Goal: Task Accomplishment & Management: Complete application form

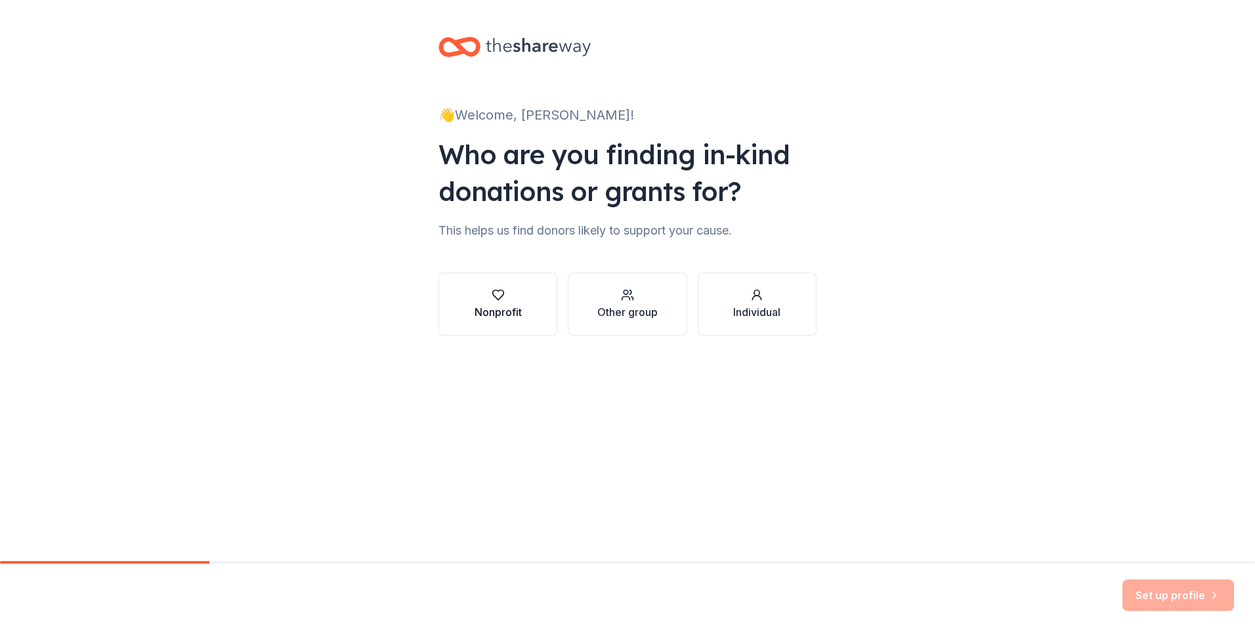
click at [496, 296] on icon "button" at bounding box center [498, 294] width 13 height 13
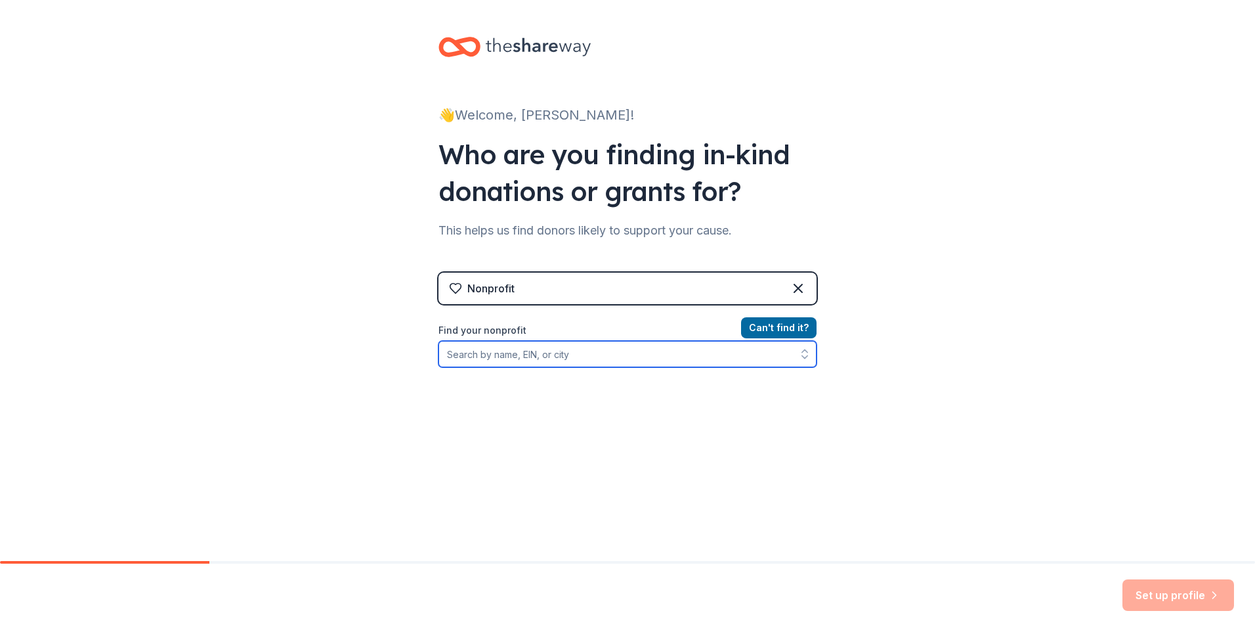
click at [446, 353] on input "Find your nonprofit" at bounding box center [628, 354] width 378 height 26
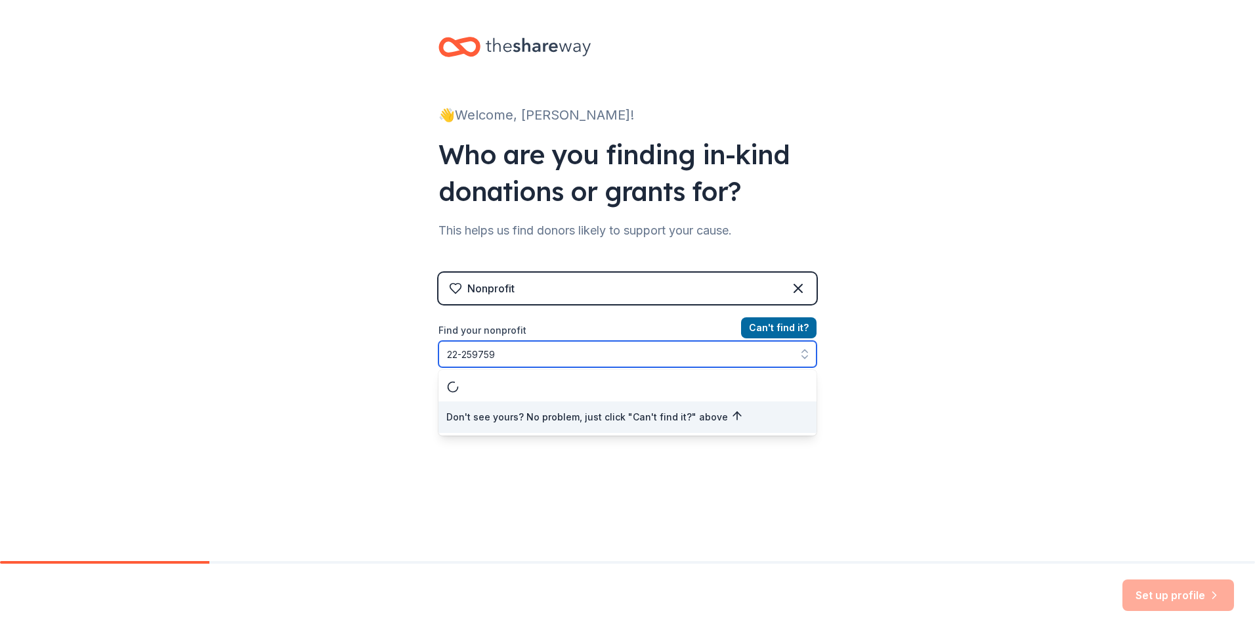
type input "22-2597592"
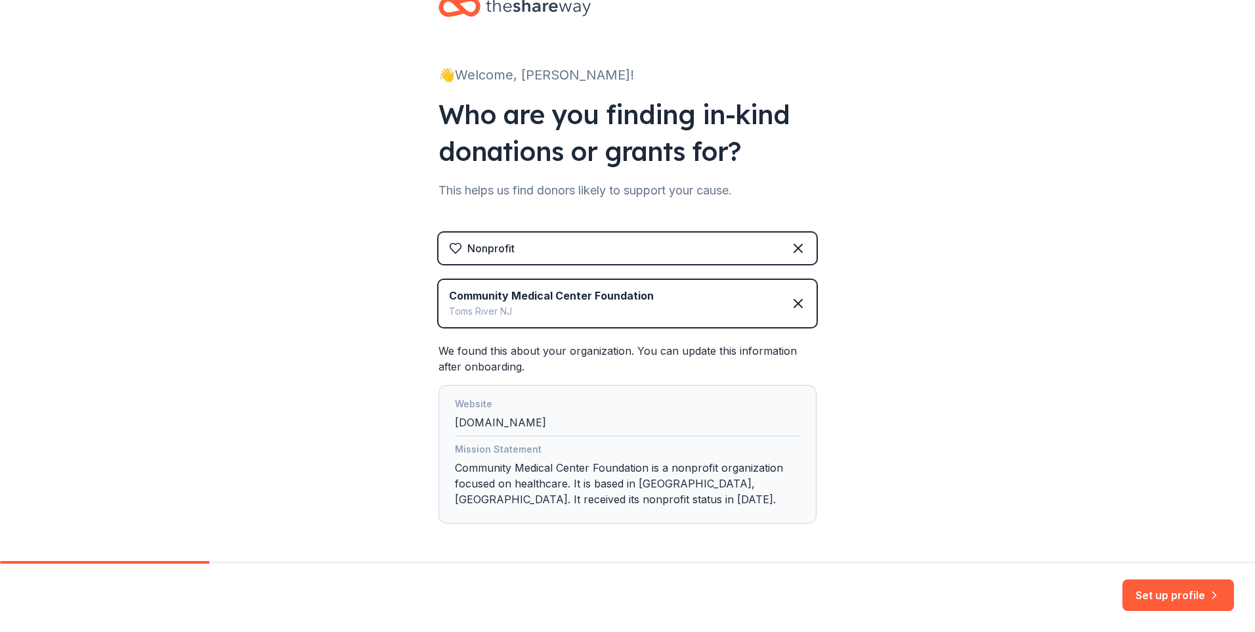
scroll to position [92, 0]
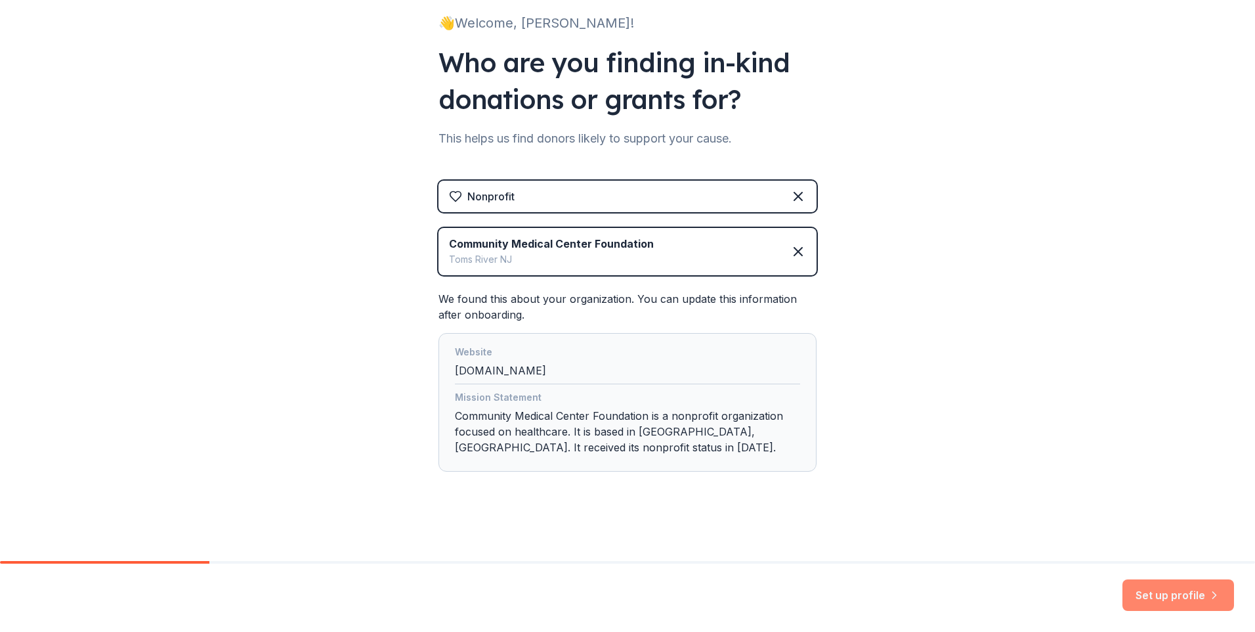
click at [1169, 595] on button "Set up profile" at bounding box center [1179, 595] width 112 height 32
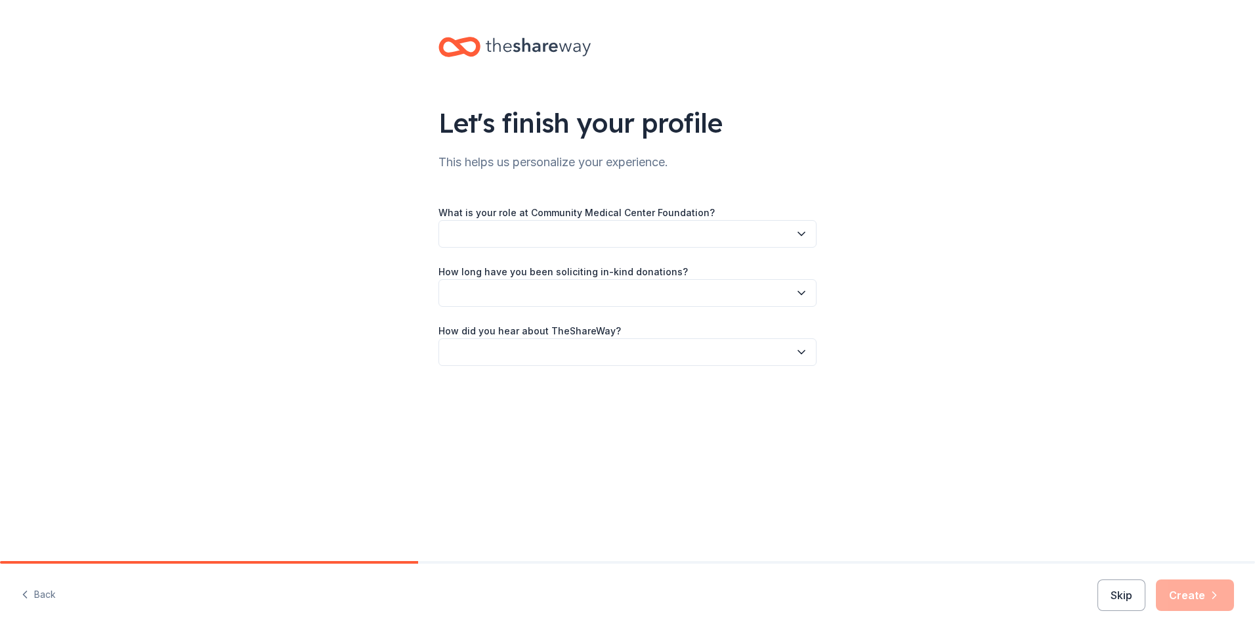
click at [800, 230] on icon "button" at bounding box center [801, 233] width 13 height 13
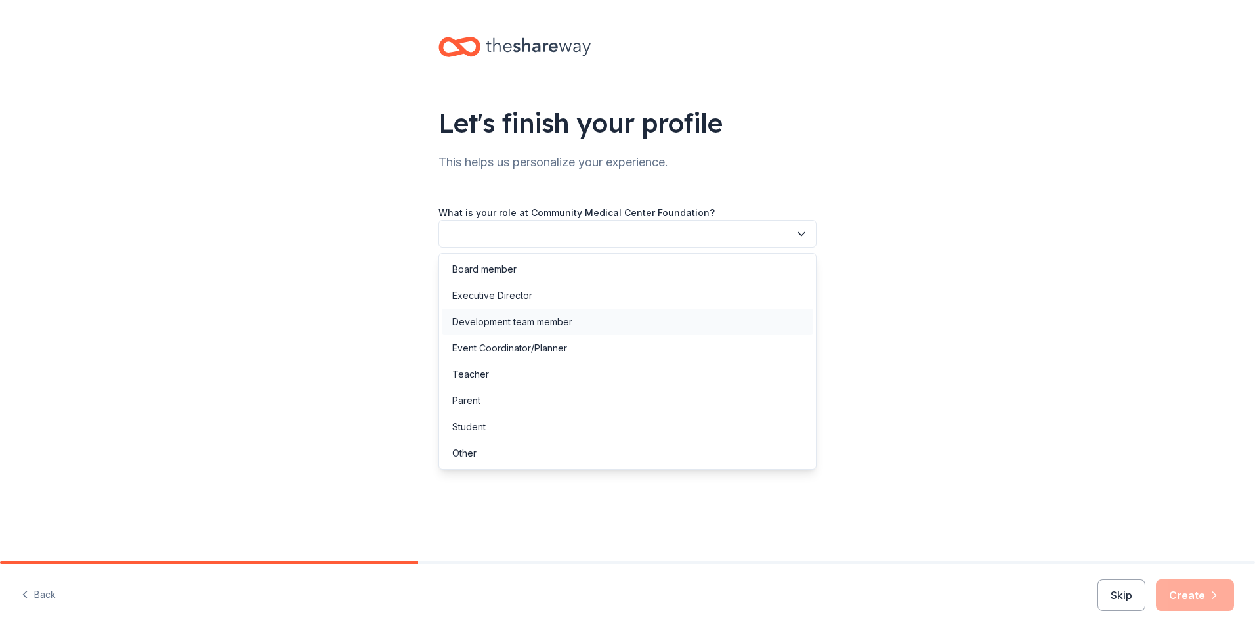
click at [544, 322] on div "Development team member" at bounding box center [512, 322] width 120 height 16
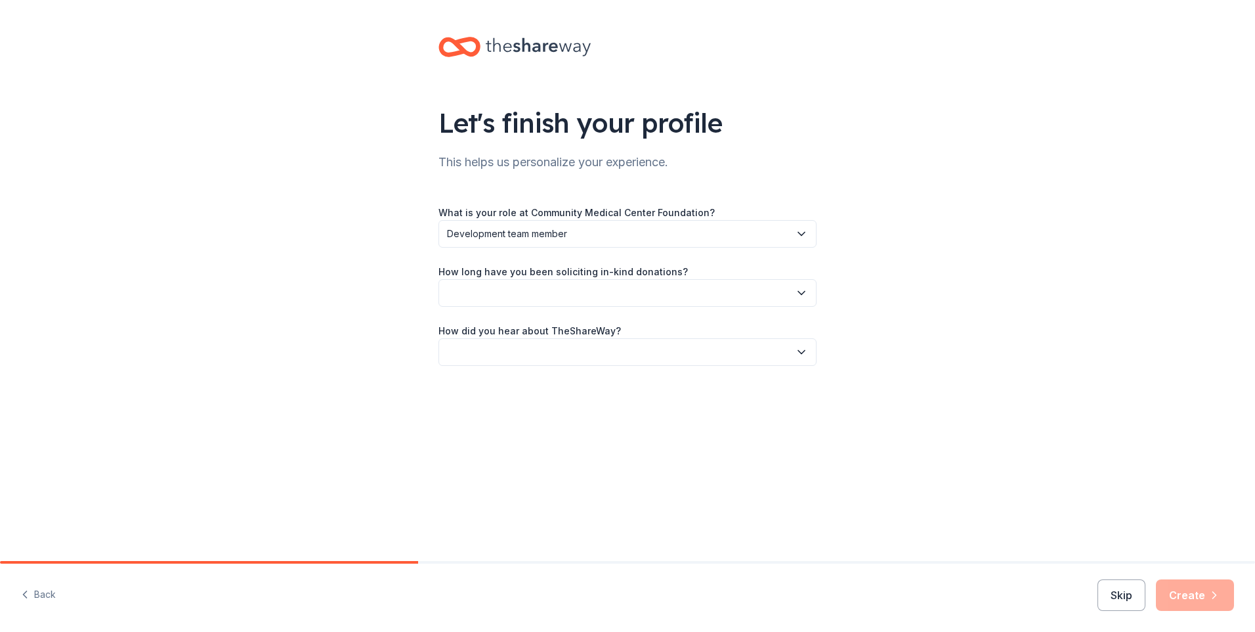
click at [807, 230] on icon "button" at bounding box center [801, 233] width 13 height 13
click at [803, 232] on icon "button" at bounding box center [801, 233] width 13 height 13
click at [800, 293] on icon "button" at bounding box center [801, 292] width 7 height 3
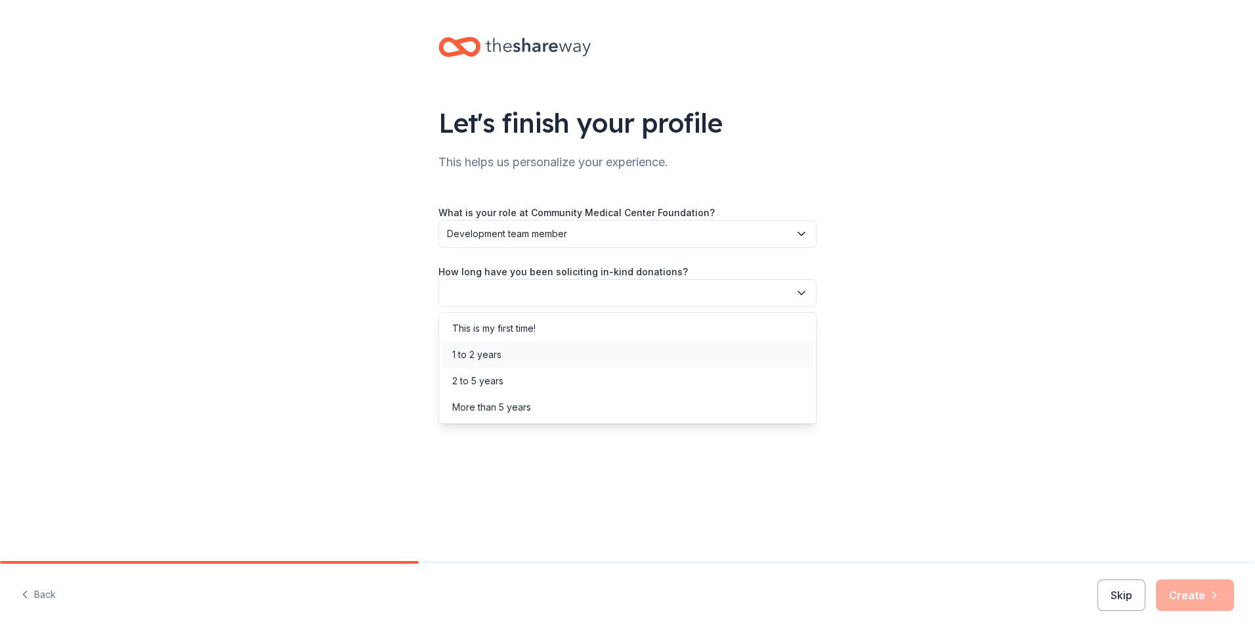
click at [489, 353] on div "1 to 2 years" at bounding box center [476, 355] width 49 height 16
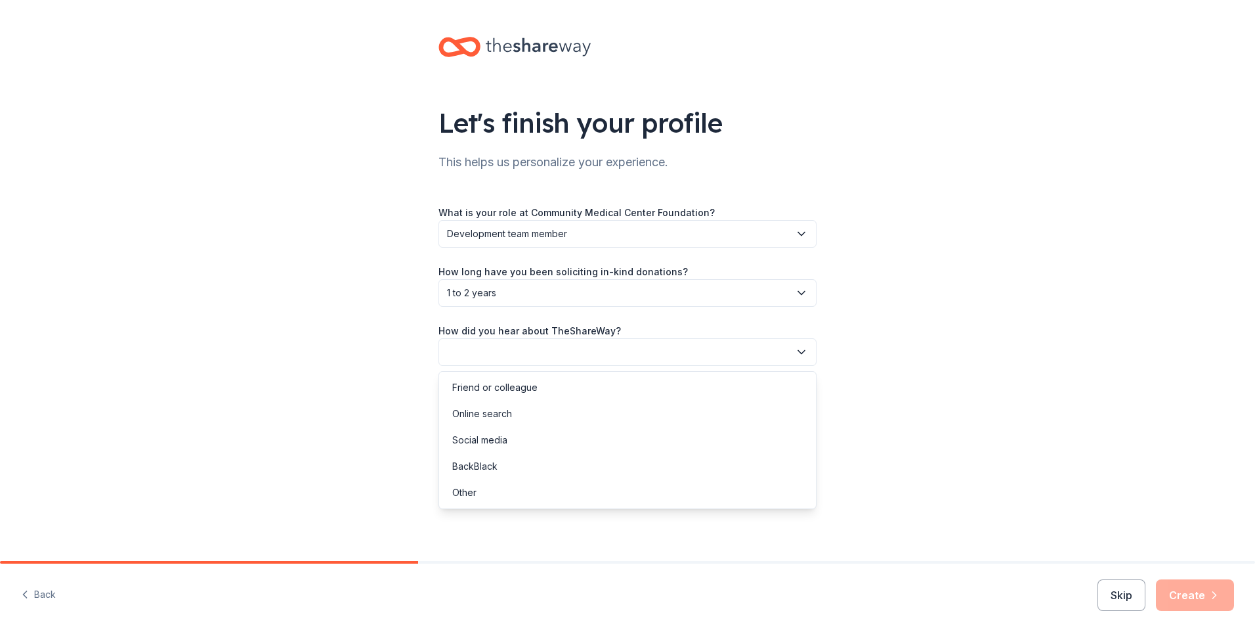
click at [801, 351] on icon "button" at bounding box center [801, 351] width 13 height 13
click at [504, 389] on div "Friend or colleague" at bounding box center [494, 387] width 85 height 16
click at [1193, 590] on button "Create" at bounding box center [1195, 595] width 78 height 32
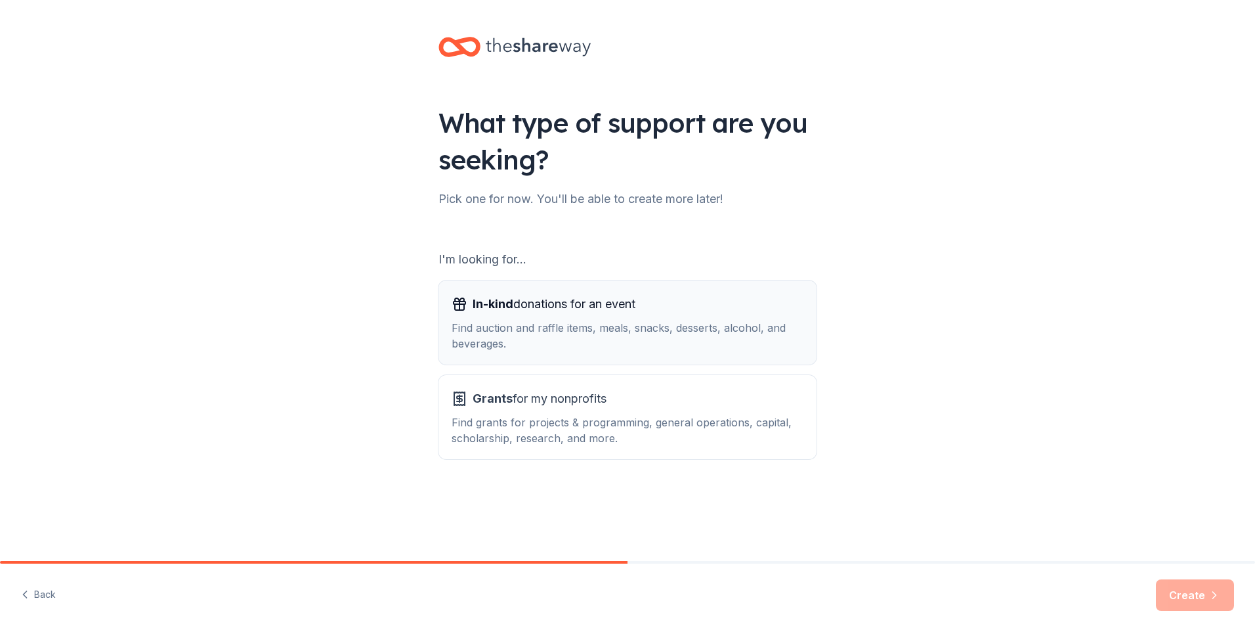
click at [475, 324] on div "Find auction and raffle items, meals, snacks, desserts, alcohol, and beverages." at bounding box center [628, 336] width 352 height 32
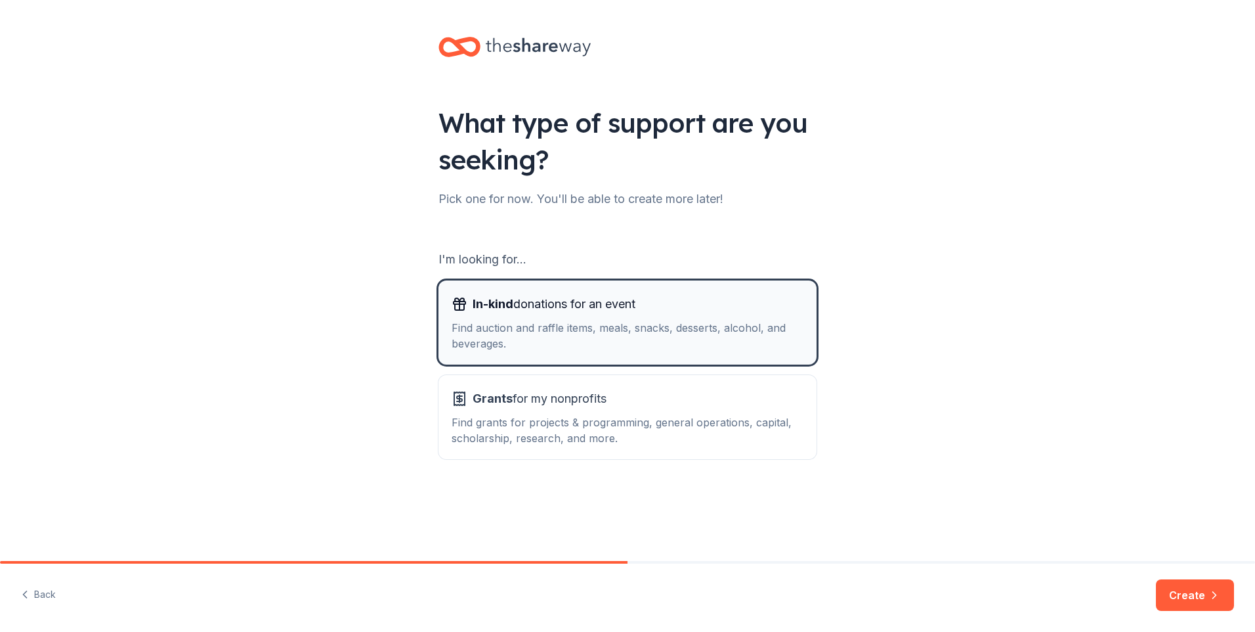
click at [475, 325] on div "Find auction and raffle items, meals, snacks, desserts, alcohol, and beverages." at bounding box center [628, 336] width 352 height 32
click at [475, 327] on div "Find auction and raffle items, meals, snacks, desserts, alcohol, and beverages." at bounding box center [628, 336] width 352 height 32
click at [1184, 597] on button "Create" at bounding box center [1195, 595] width 78 height 32
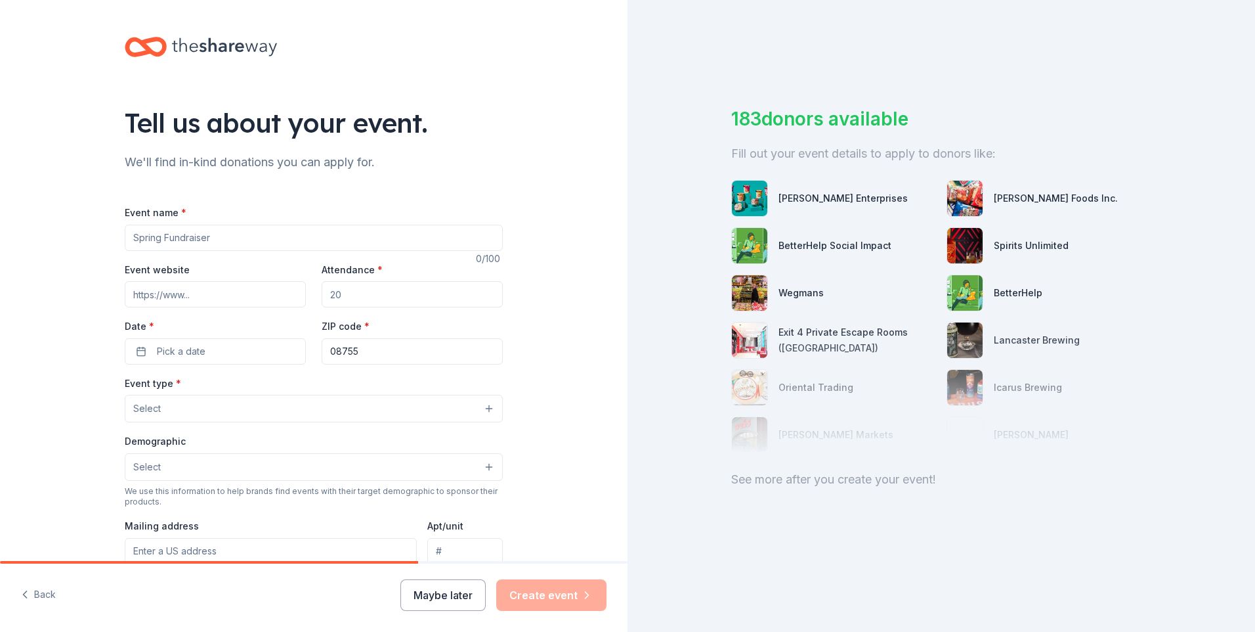
click at [210, 233] on input "Event name *" at bounding box center [314, 238] width 378 height 26
type input "t"
type input "Caregiver Counseling and Support Holiday Lunch"
click at [191, 294] on input "Event website" at bounding box center [215, 294] width 181 height 26
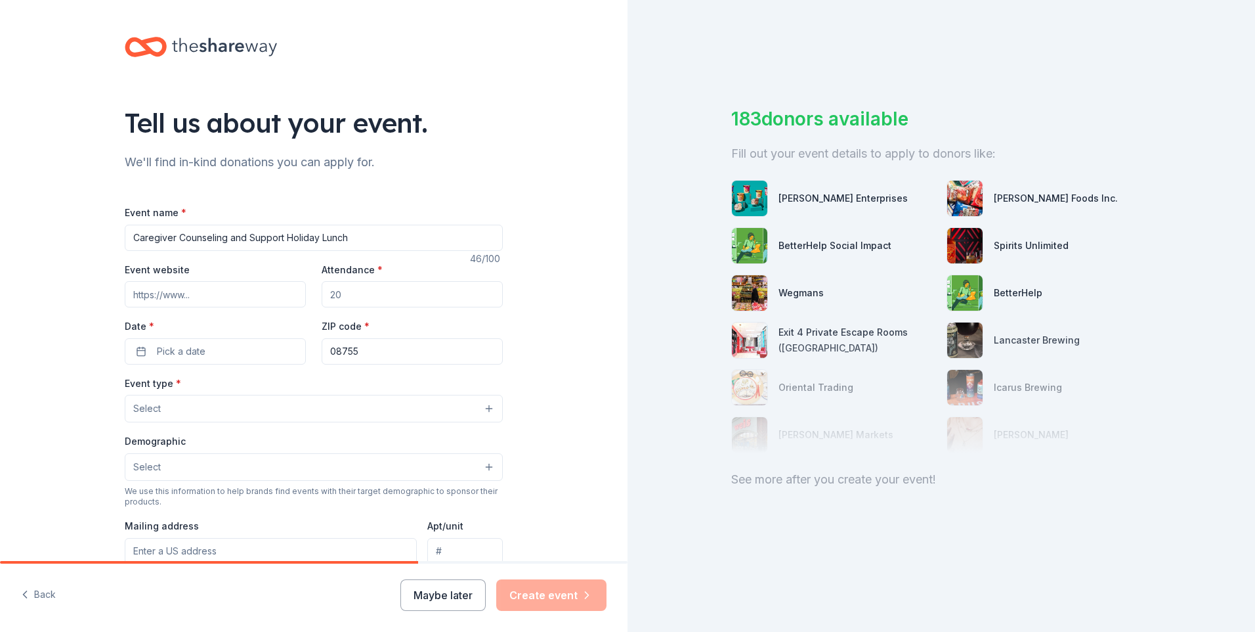
click at [344, 293] on input "Attendance *" at bounding box center [412, 294] width 181 height 26
type input "50"
click at [133, 351] on button "Pick a date" at bounding box center [215, 351] width 181 height 26
click at [282, 386] on button "Go to next month" at bounding box center [281, 386] width 18 height 18
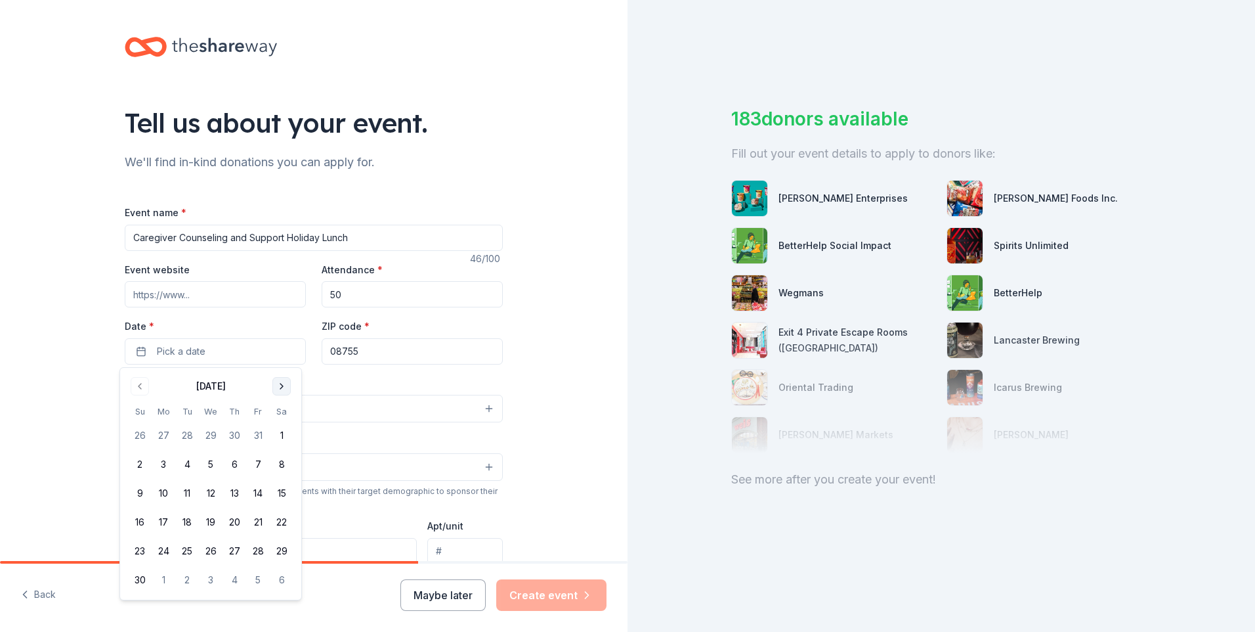
click at [282, 386] on button "Go to next month" at bounding box center [281, 386] width 18 height 18
click at [161, 435] on button "1" at bounding box center [164, 435] width 24 height 24
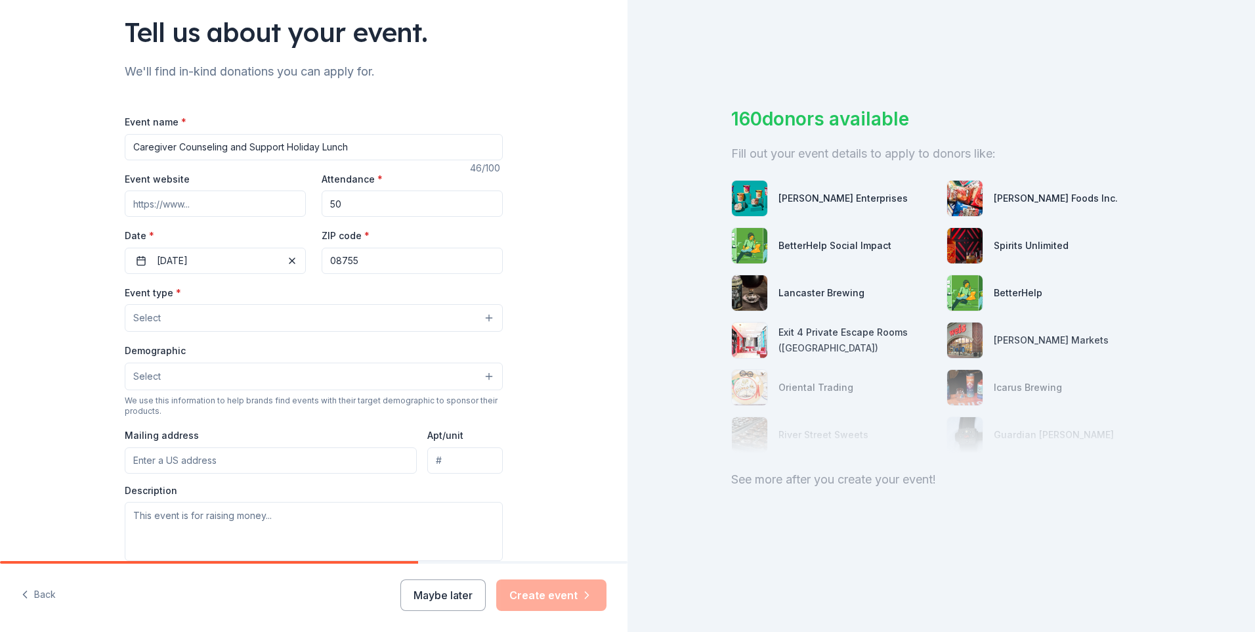
scroll to position [102, 0]
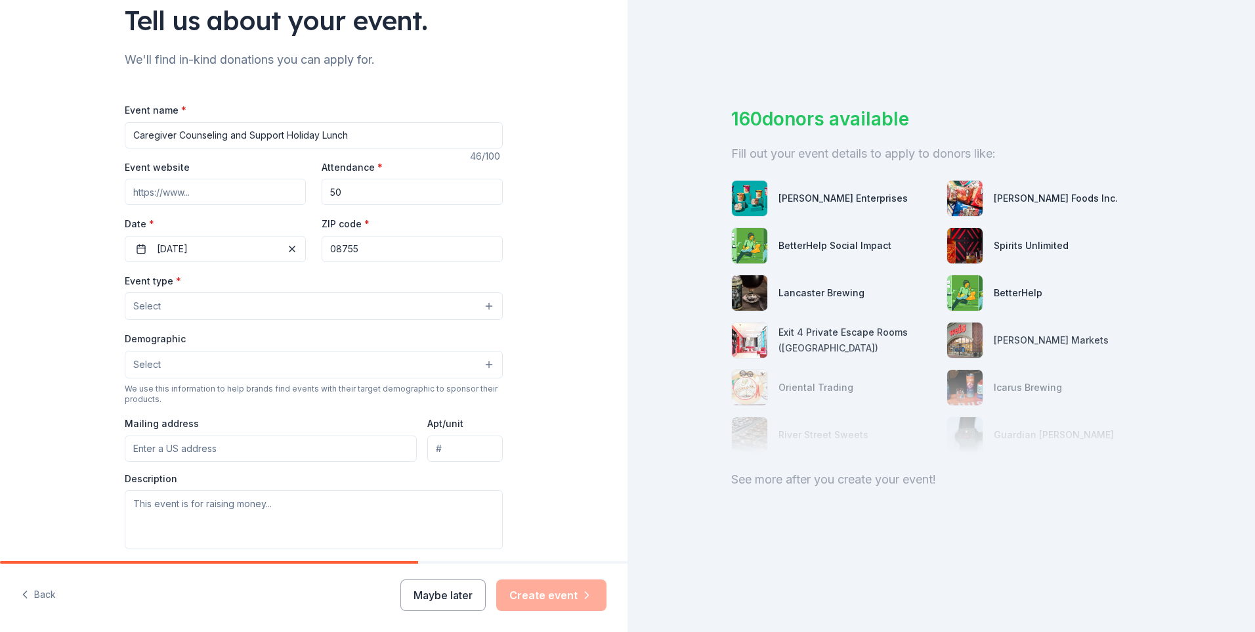
click at [483, 305] on button "Select" at bounding box center [314, 306] width 378 height 28
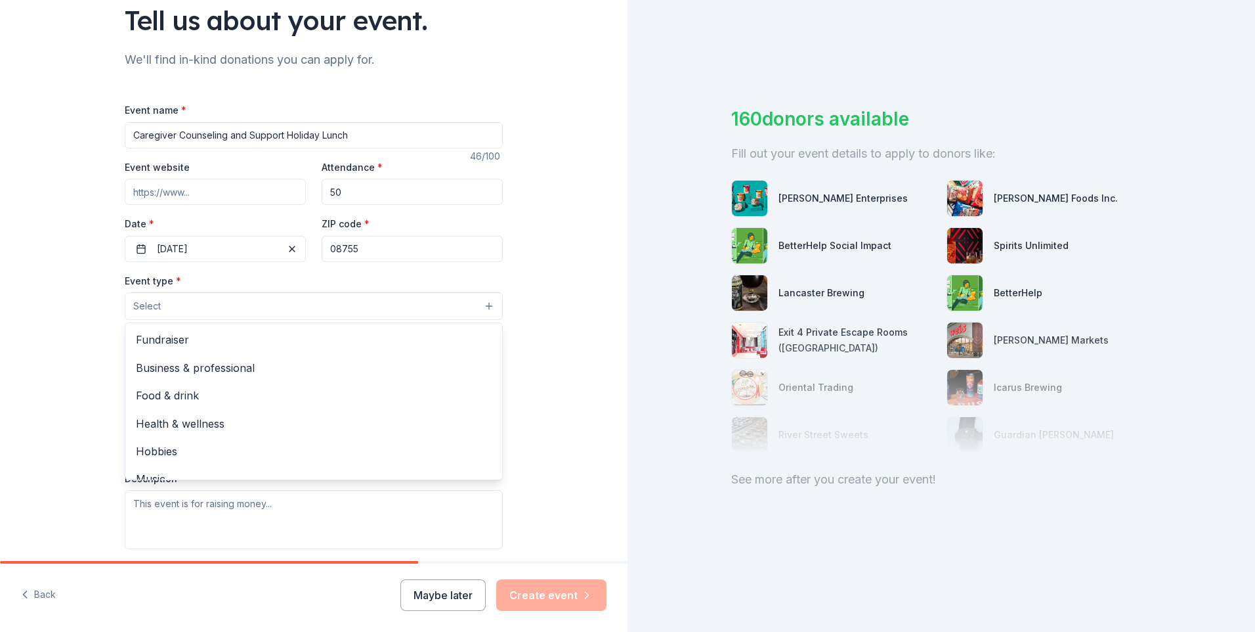
scroll to position [44, 0]
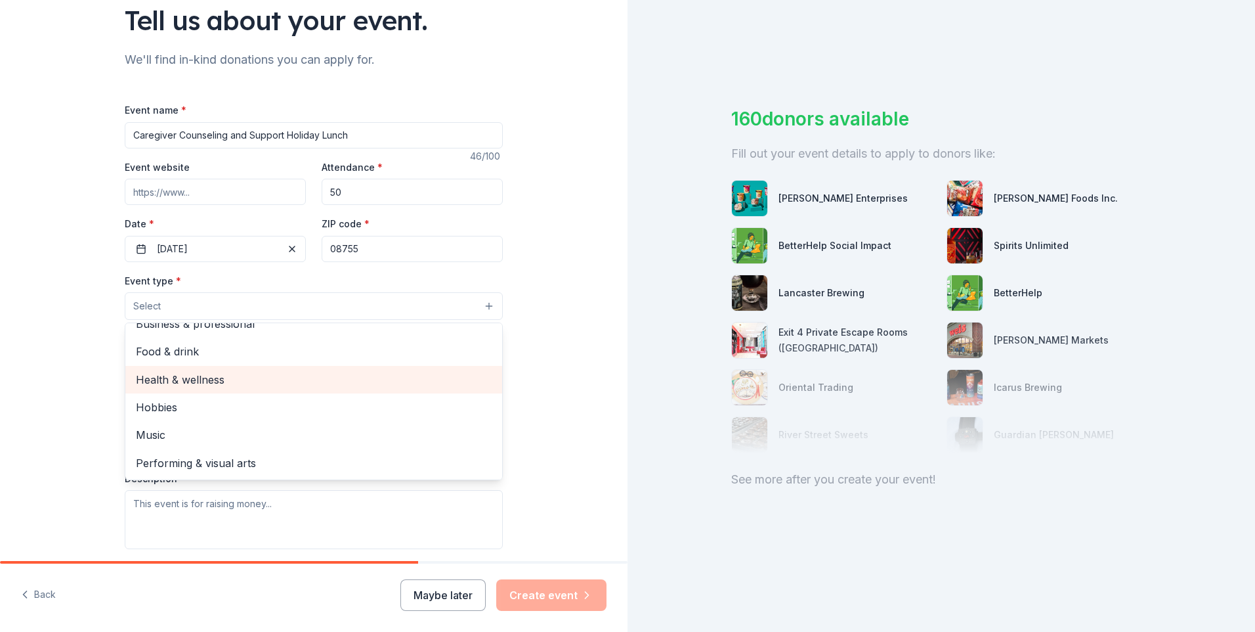
click at [185, 383] on span "Health & wellness" at bounding box center [314, 379] width 356 height 17
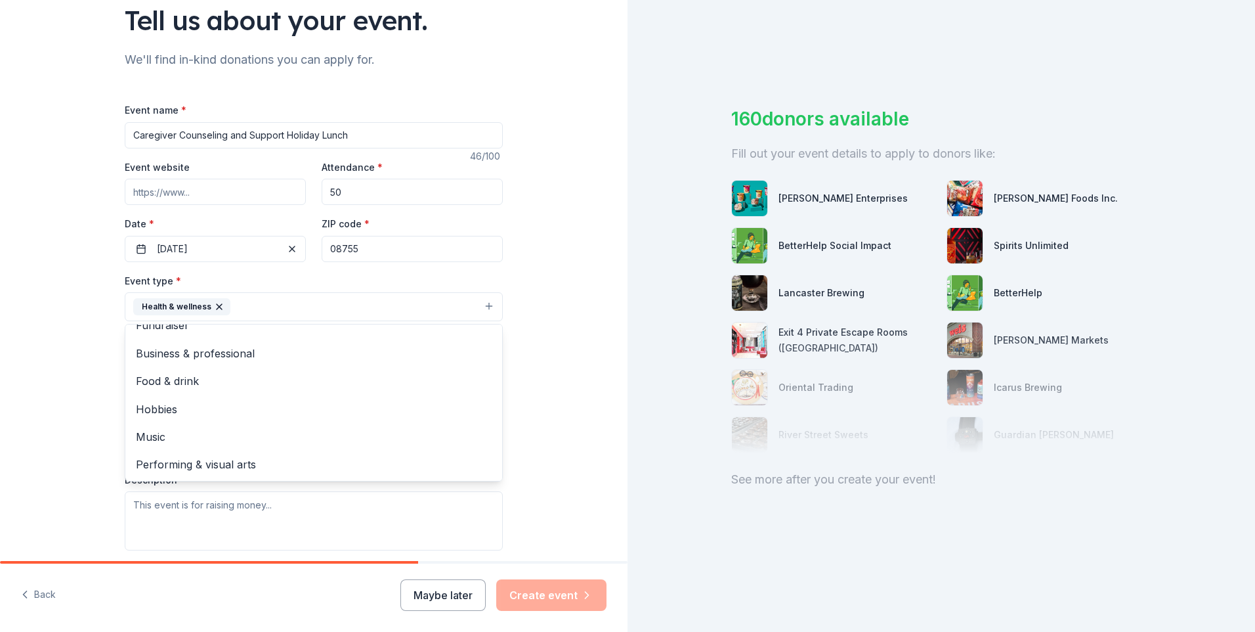
click at [543, 391] on div "Tell us about your event. We'll find in-kind donations you can apply for. Event…" at bounding box center [314, 335] width 628 height 875
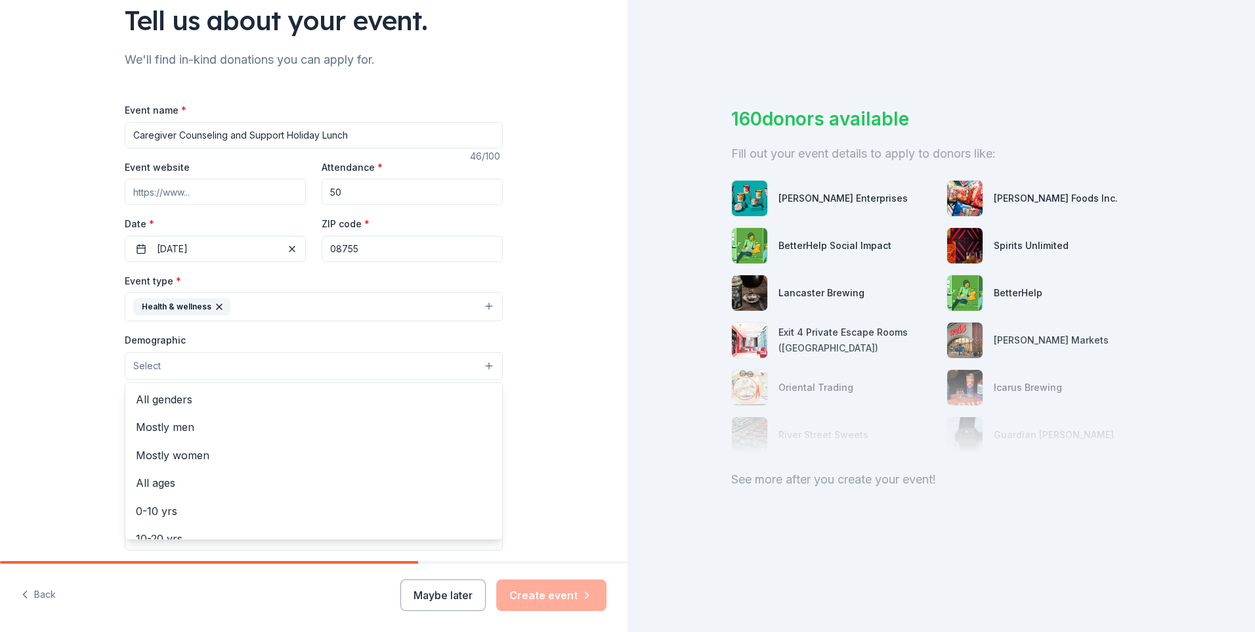
click at [483, 366] on button "Select" at bounding box center [314, 366] width 378 height 28
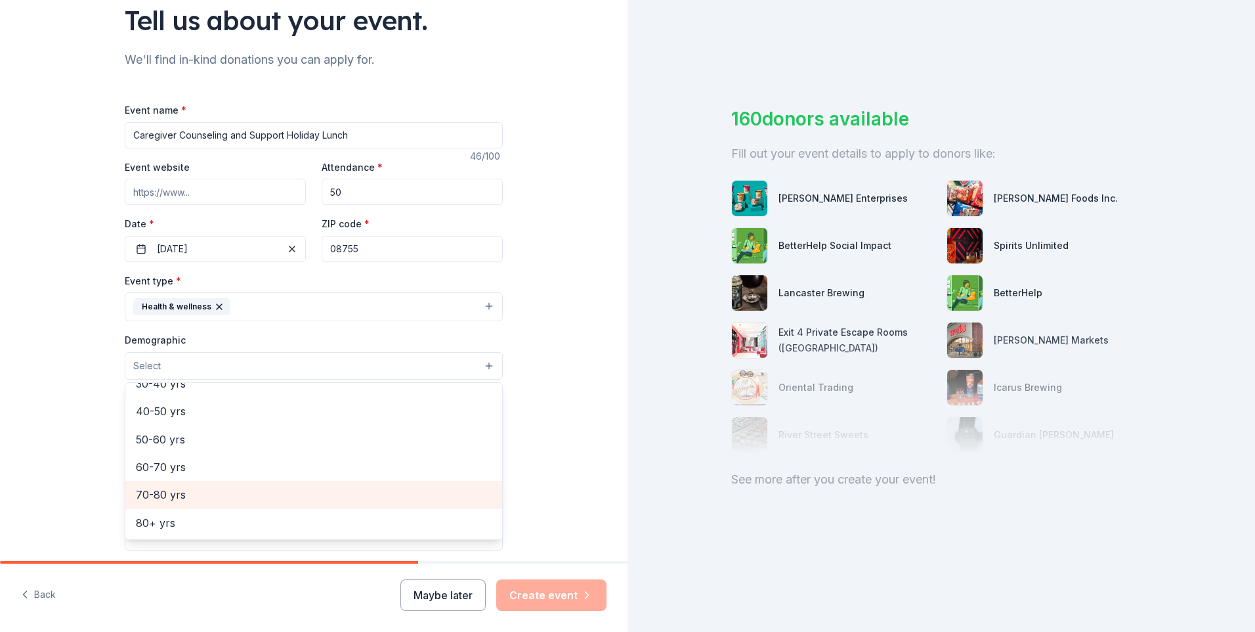
drag, startPoint x: 159, startPoint y: 492, endPoint x: 173, endPoint y: 488, distance: 14.5
click at [159, 491] on span "70-80 yrs" at bounding box center [314, 494] width 356 height 17
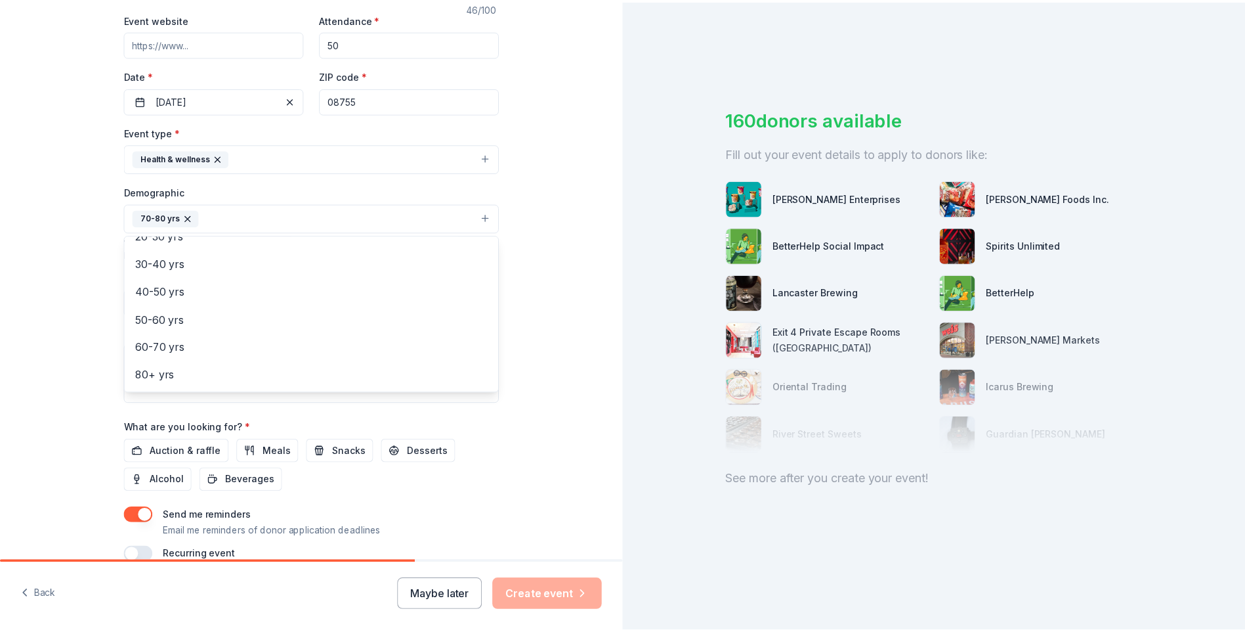
scroll to position [276, 0]
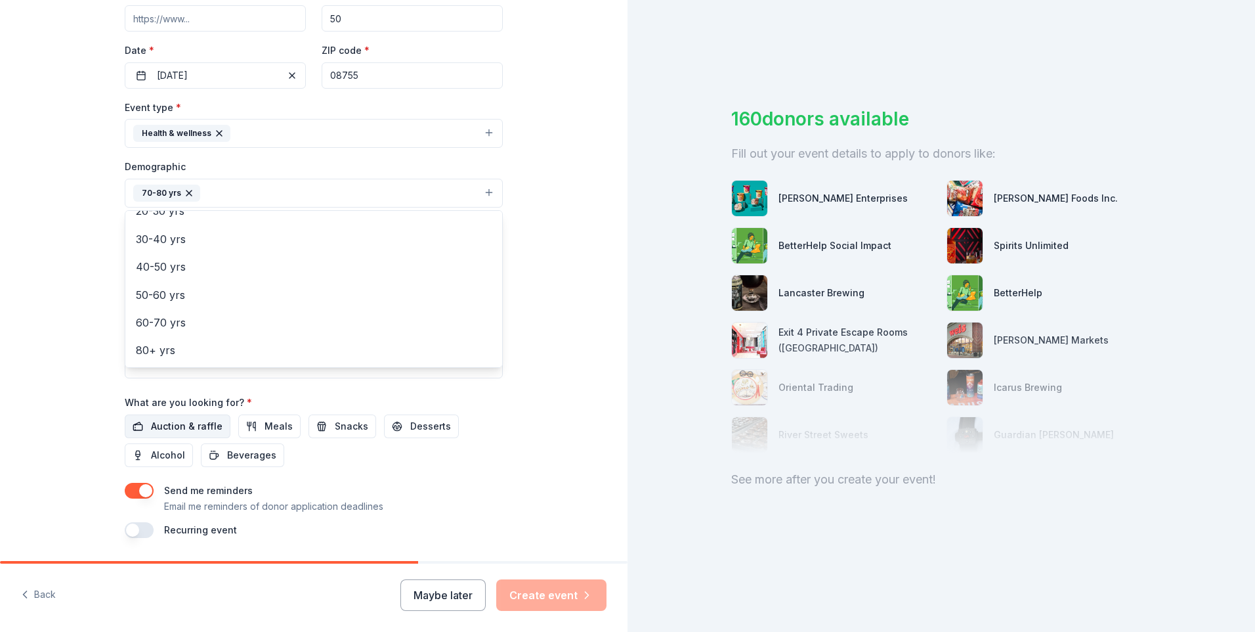
click at [138, 423] on div "Event name * Caregiver Counseling and Support Holiday Lunch 46 /100 Event websi…" at bounding box center [314, 232] width 378 height 609
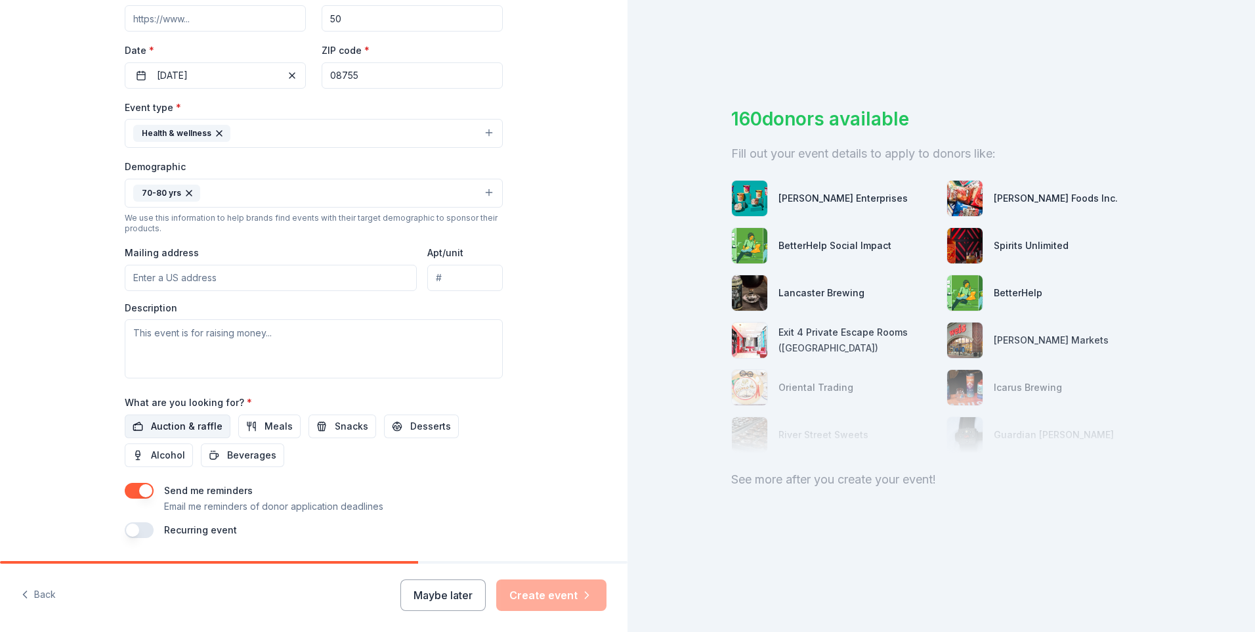
click at [182, 425] on span "Auction & raffle" at bounding box center [187, 426] width 72 height 16
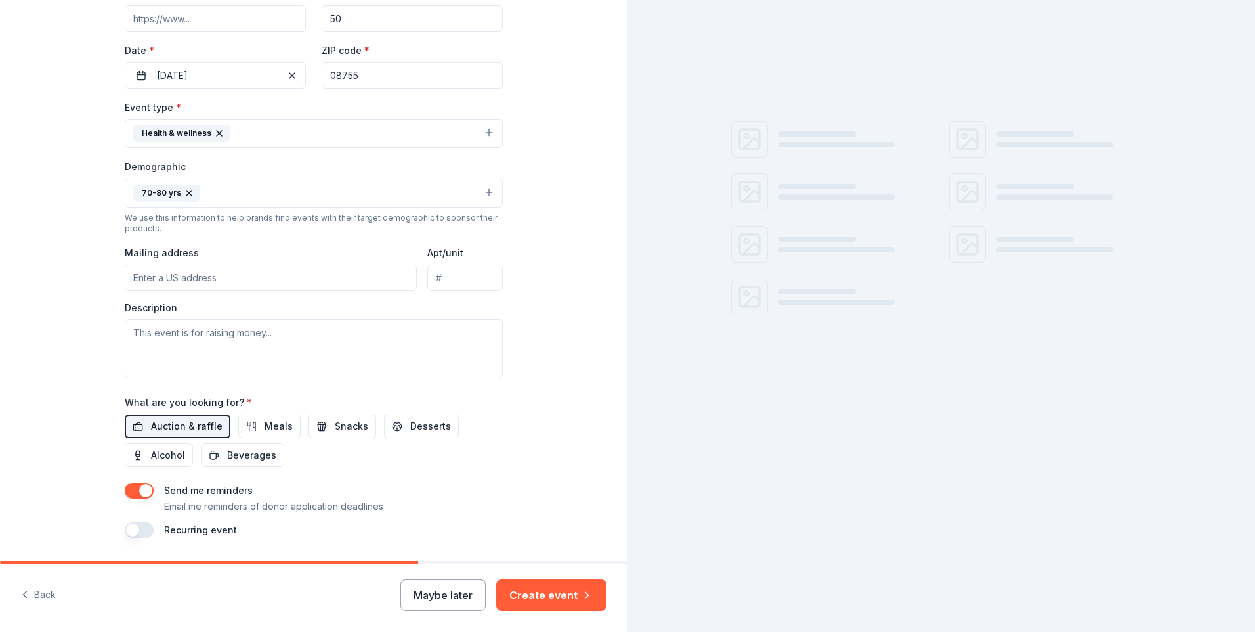
click at [182, 425] on span "Auction & raffle" at bounding box center [187, 426] width 72 height 16
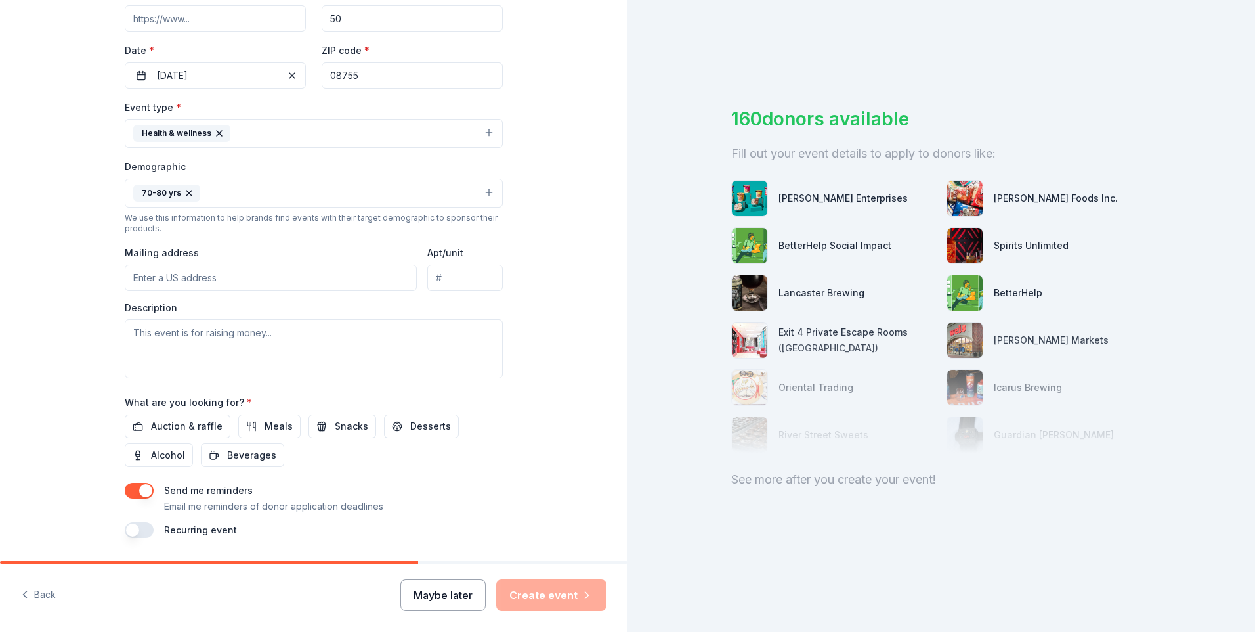
click at [444, 592] on button "Maybe later" at bounding box center [442, 595] width 85 height 32
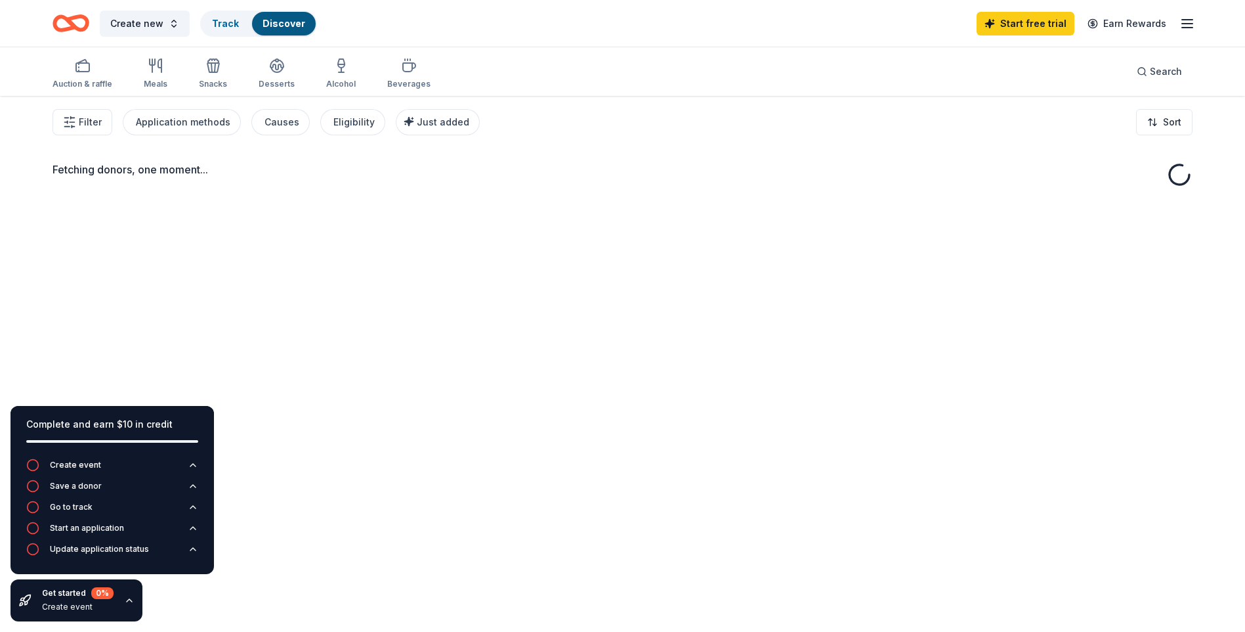
click at [445, 595] on div "Fetching donors, one moment..." at bounding box center [622, 412] width 1245 height 632
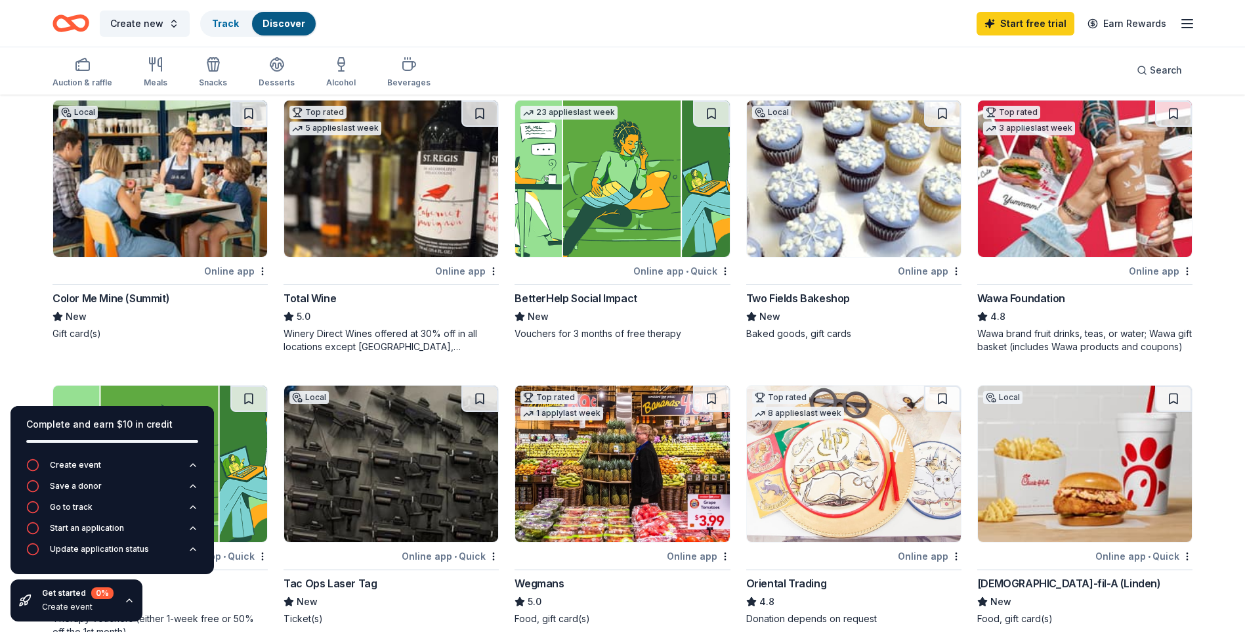
scroll to position [106, 0]
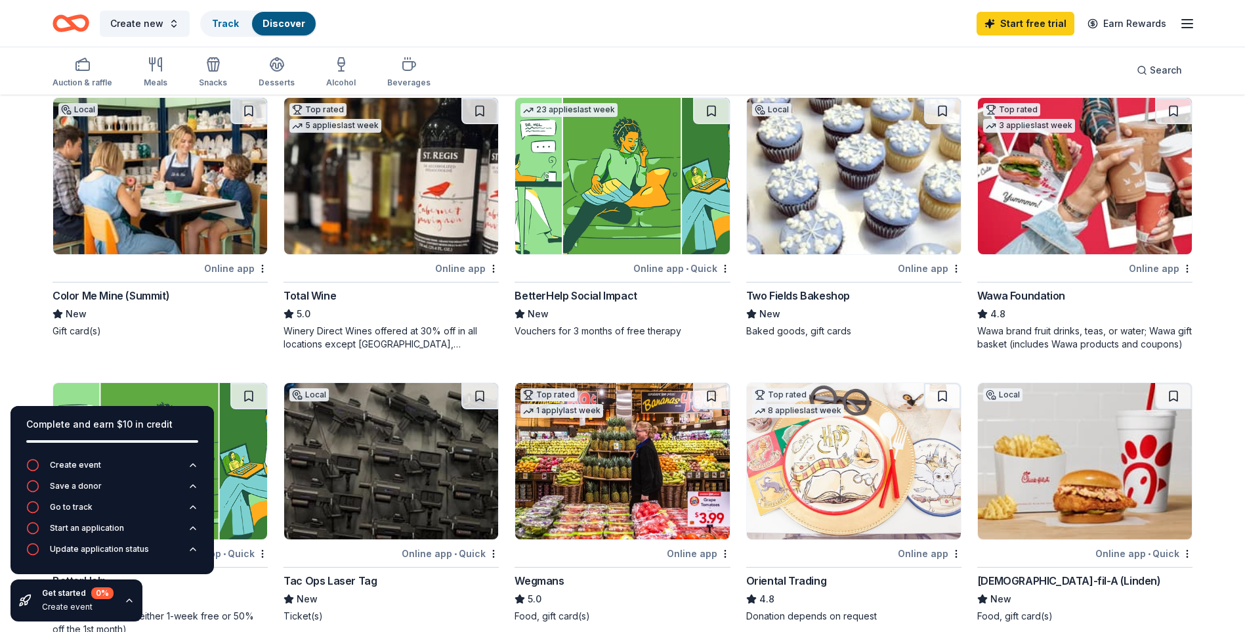
click at [1040, 205] on img at bounding box center [1085, 176] width 214 height 156
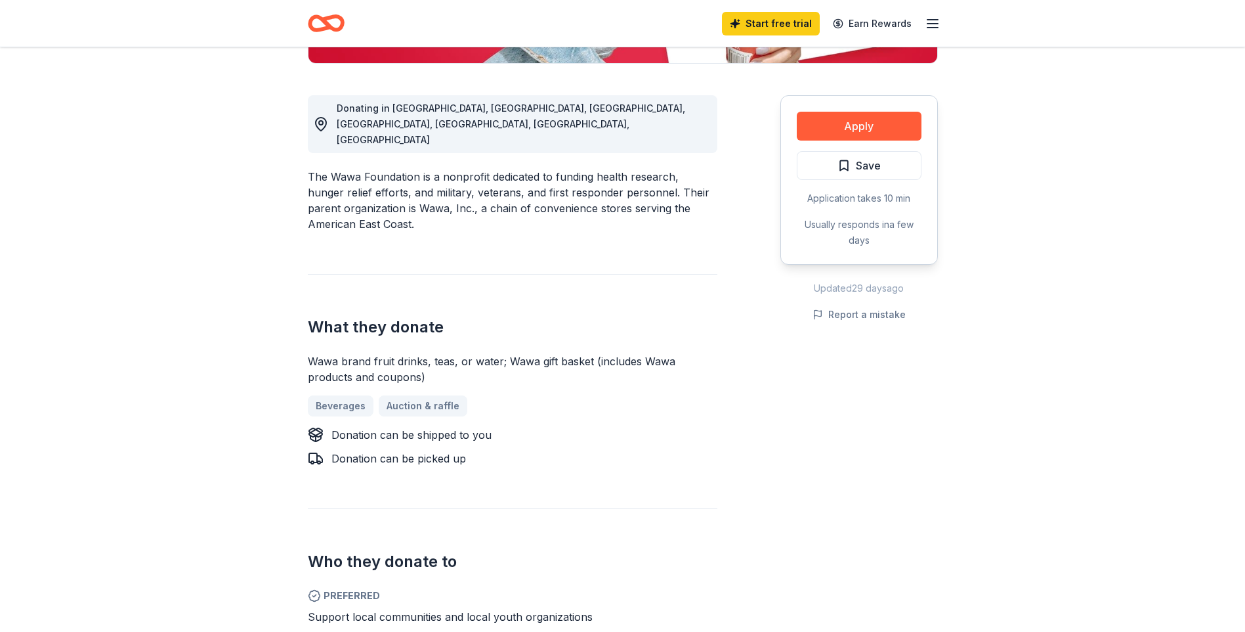
scroll to position [338, 0]
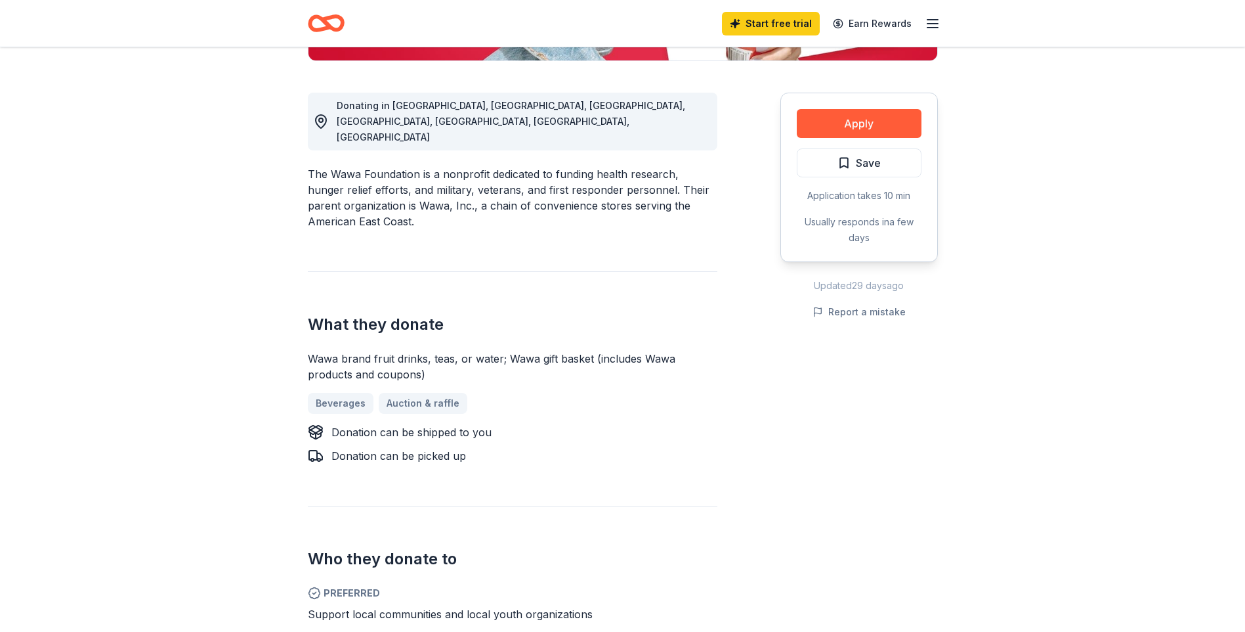
click at [418, 393] on div "Beverages Auction & raffle" at bounding box center [513, 403] width 410 height 21
click at [866, 119] on button "Apply" at bounding box center [859, 123] width 125 height 29
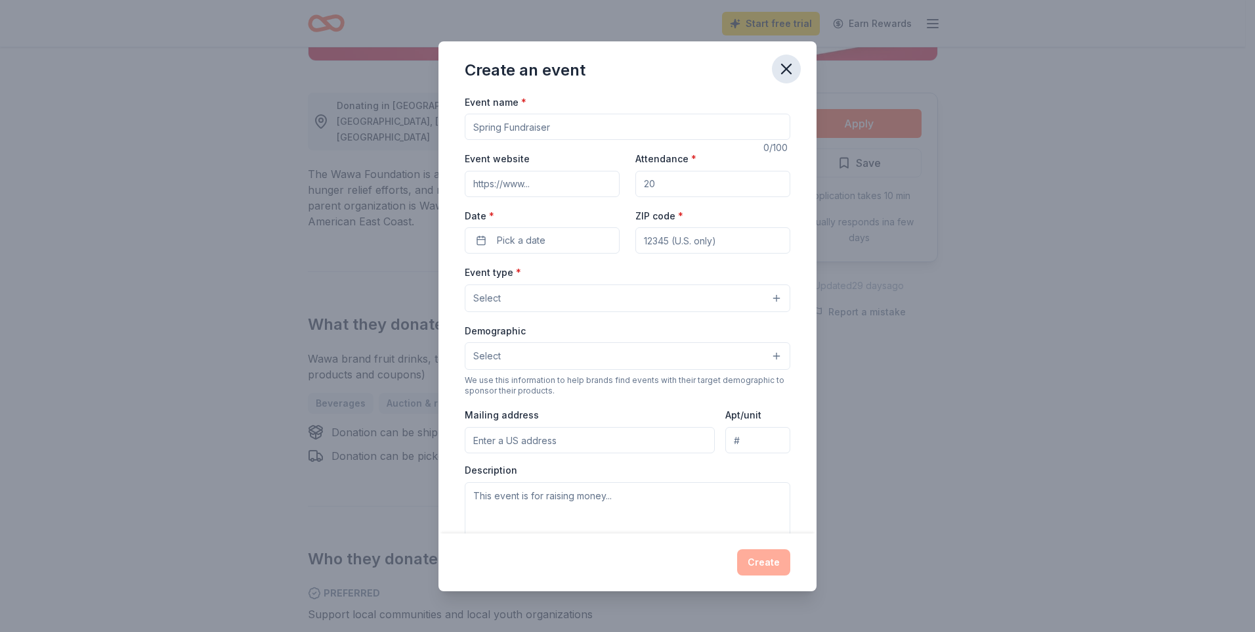
click at [790, 70] on icon "button" at bounding box center [786, 69] width 18 height 18
